Goal: Information Seeking & Learning: Learn about a topic

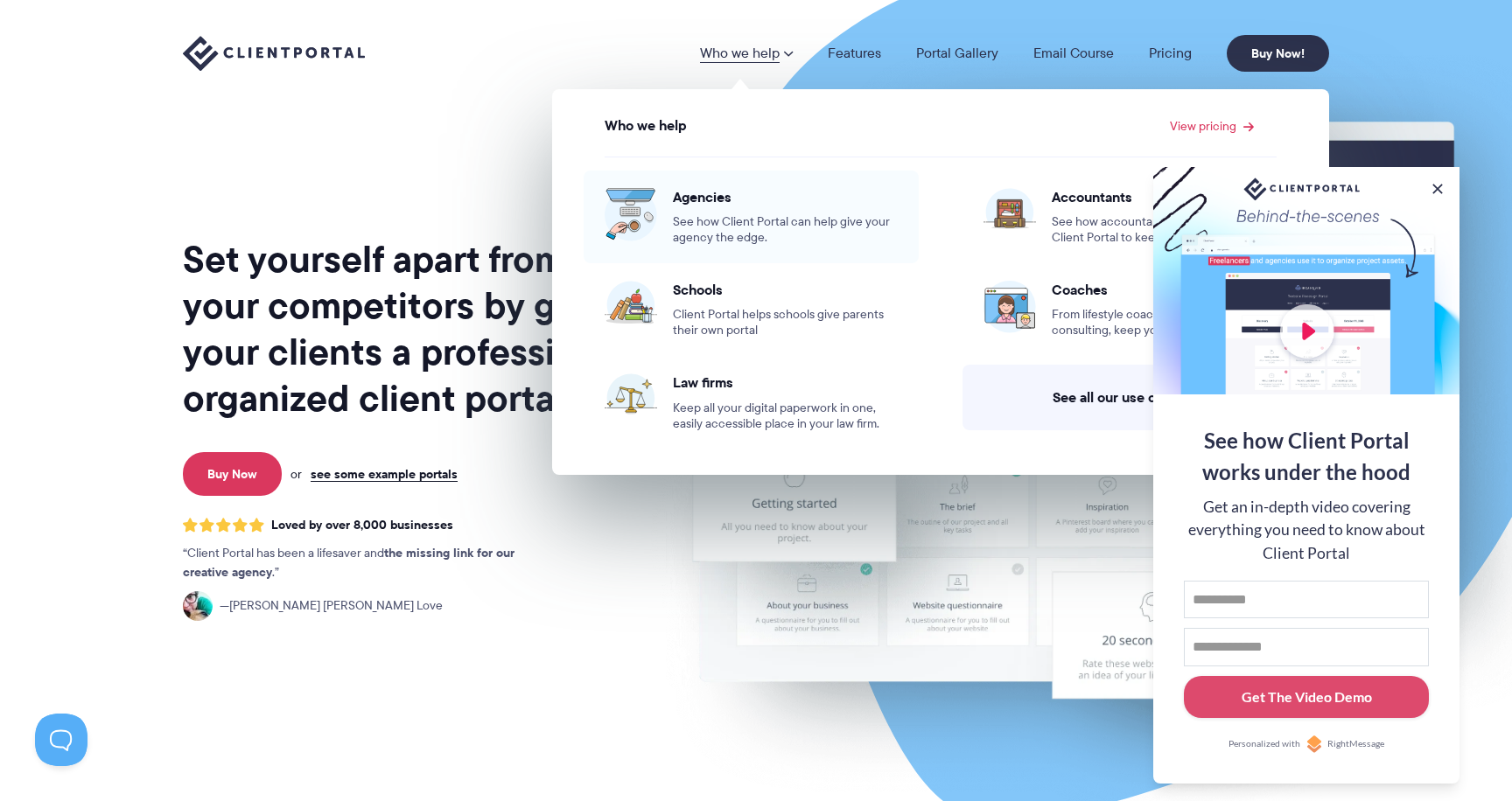
click at [723, 210] on div "Agencies See how Client Portal can help give your agency the edge." at bounding box center [785, 217] width 225 height 58
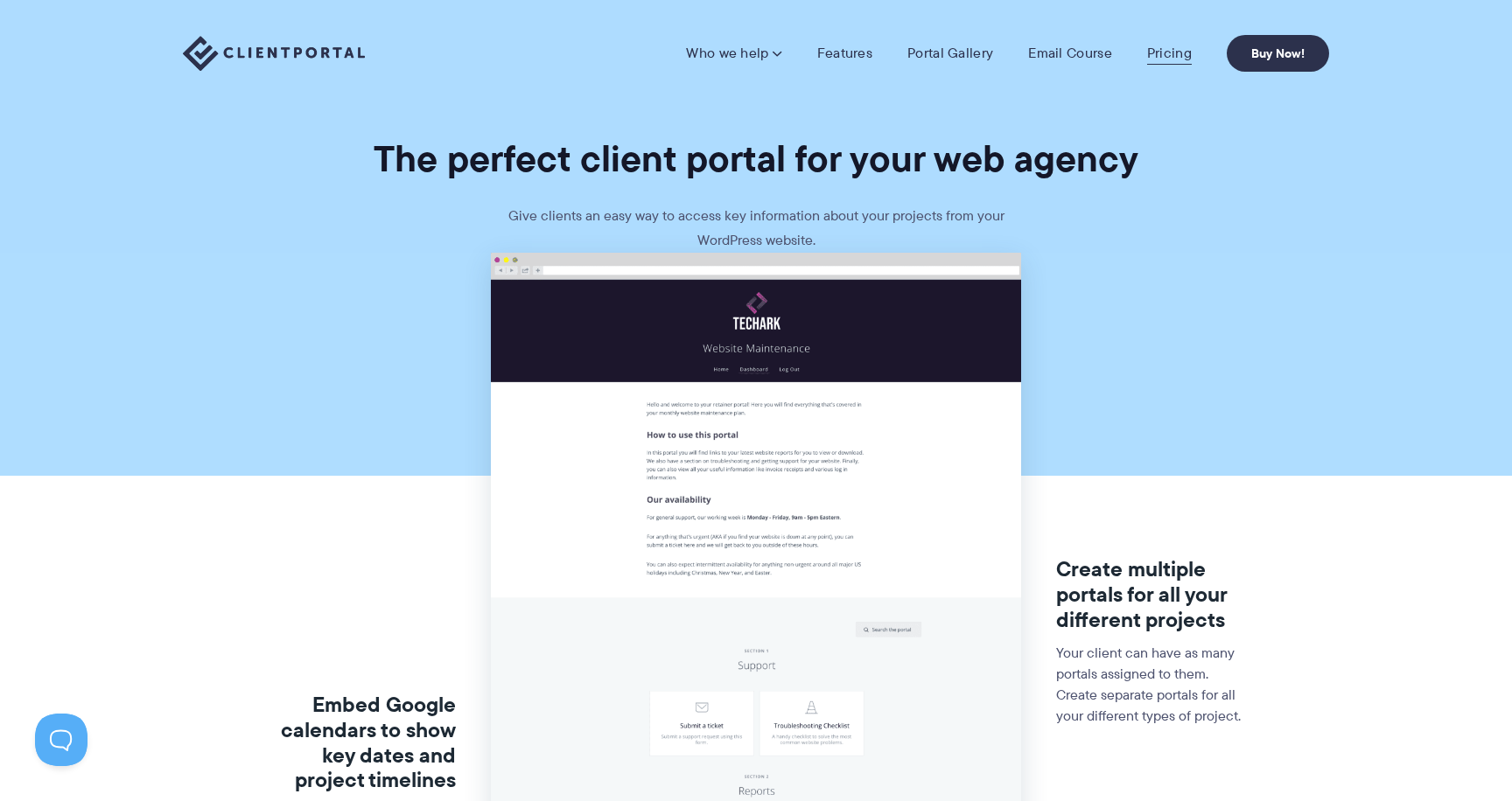
click at [1185, 55] on link "Pricing" at bounding box center [1169, 52] width 44 height 17
